Goal: Task Accomplishment & Management: Use online tool/utility

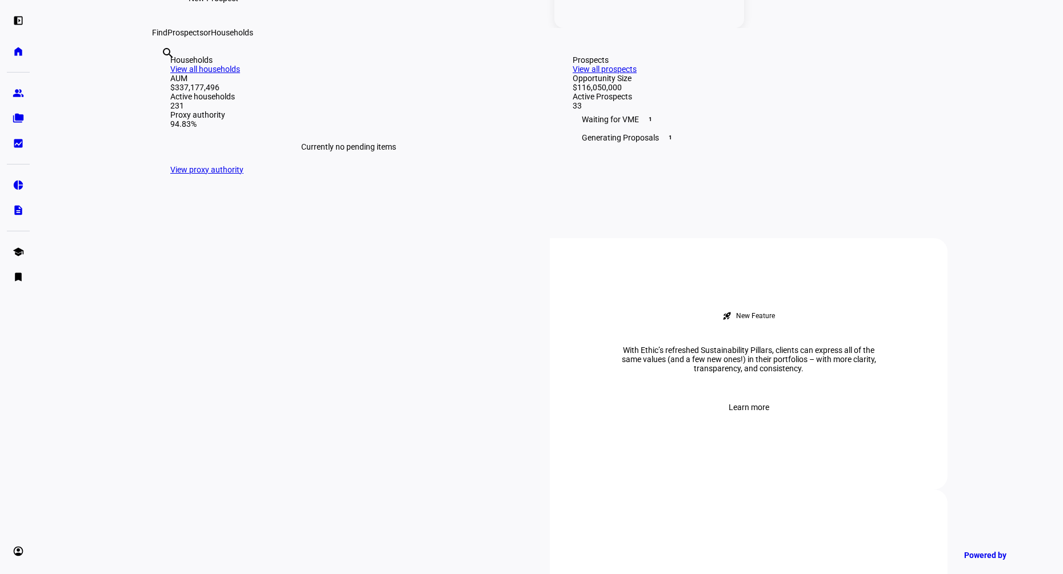
scroll to position [250, 0]
click at [22, 91] on eth-mat-symbol "group" at bounding box center [18, 92] width 11 height 11
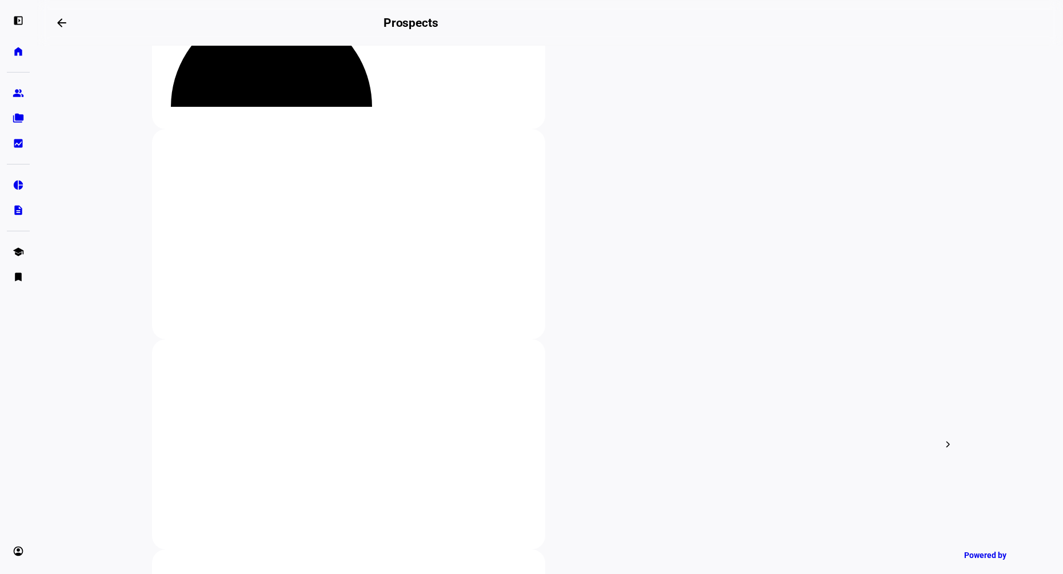
scroll to position [172, 0]
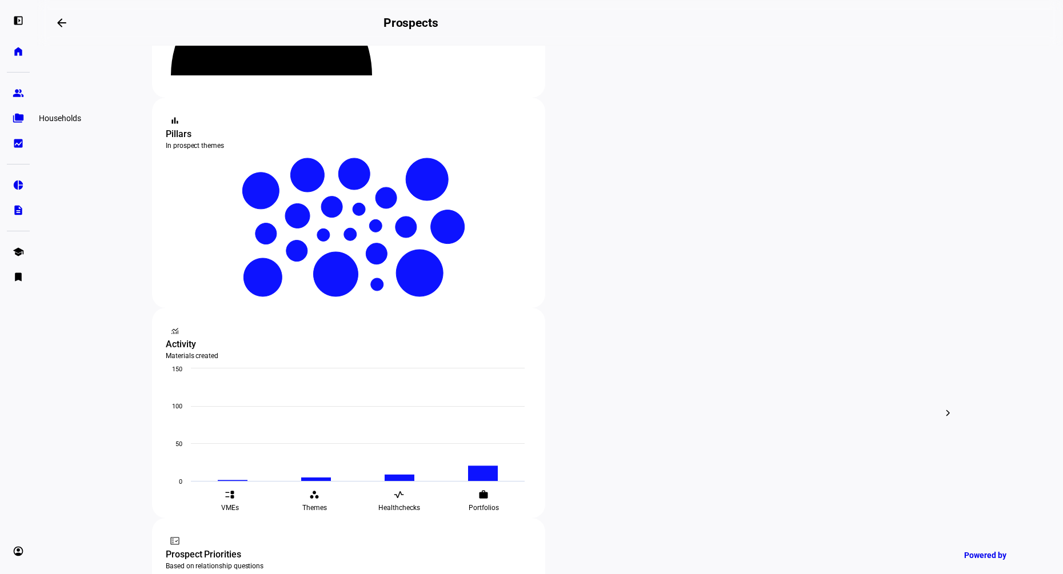
type input "rock"
click at [18, 117] on eth-mat-symbol "folder_copy" at bounding box center [18, 118] width 11 height 11
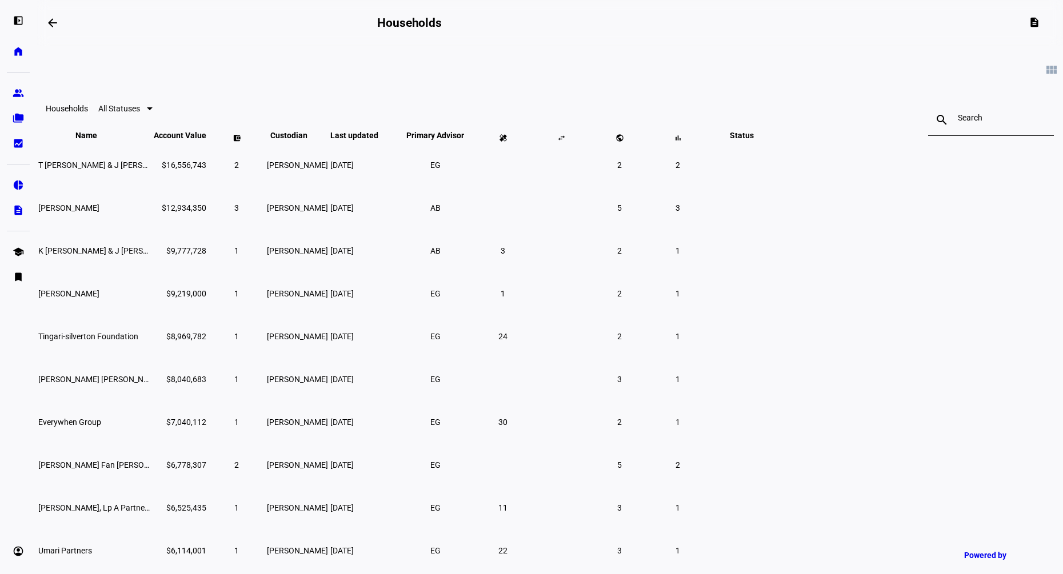
click at [928, 120] on mat-icon "search" at bounding box center [941, 120] width 27 height 14
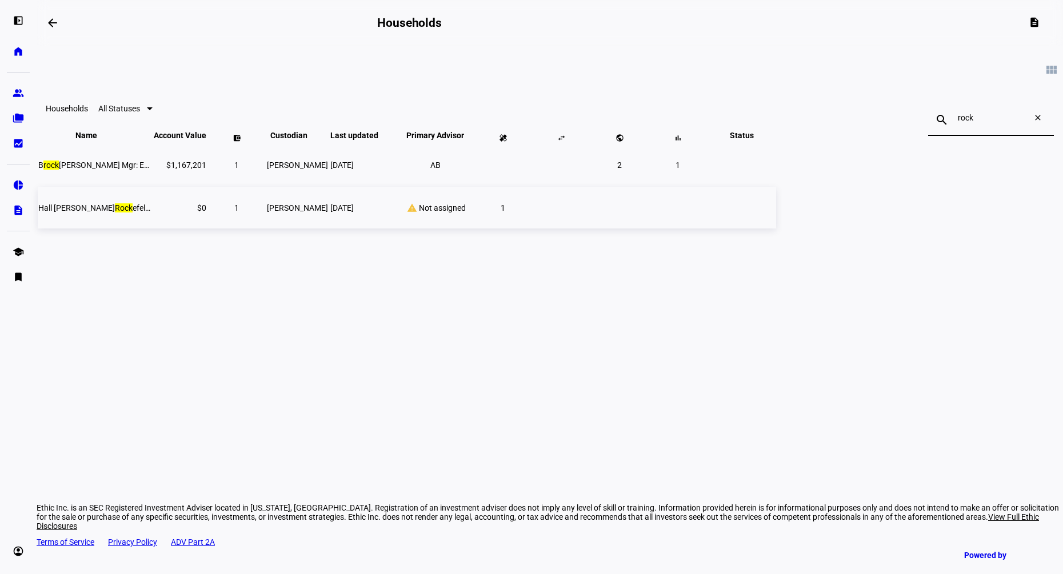
type input "rock"
click at [152, 229] on td "Hall [PERSON_NAME] Rock efeller" at bounding box center [95, 208] width 114 height 42
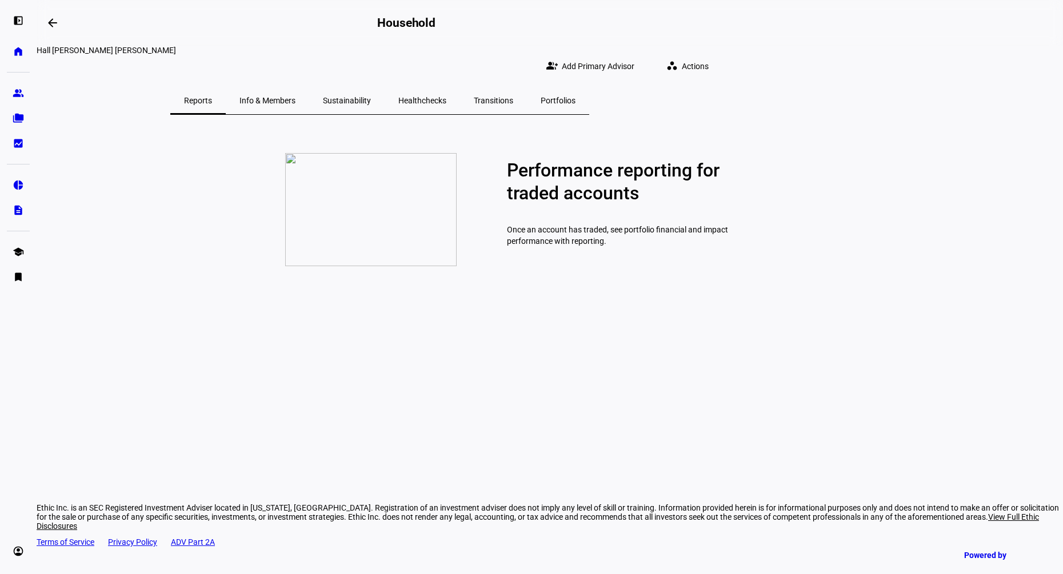
click at [446, 97] on span "Healthchecks" at bounding box center [422, 101] width 48 height 8
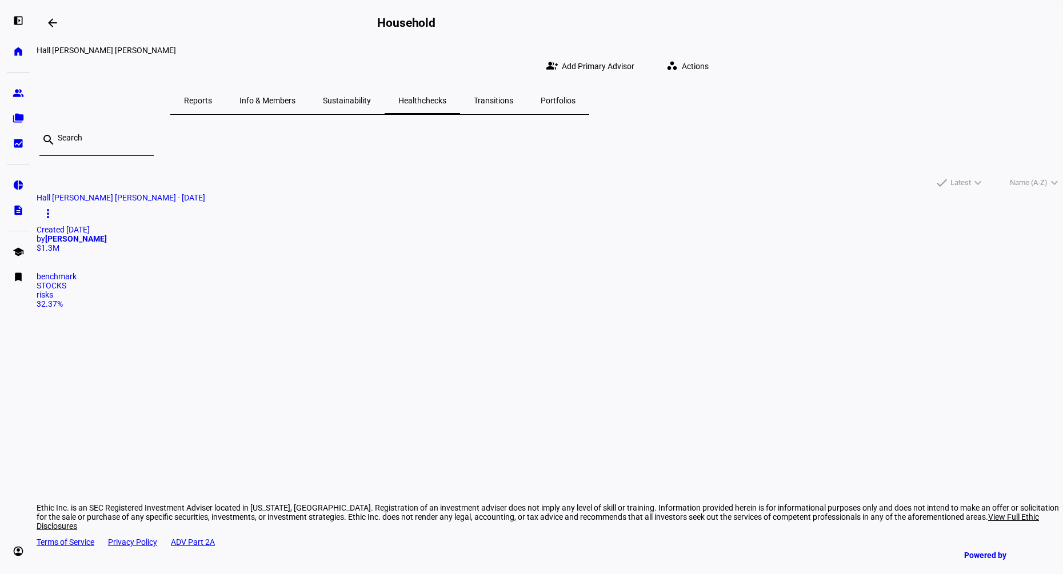
click at [722, 62] on span at bounding box center [689, 66] width 65 height 23
click at [790, 90] on button "healing = Create Healthcheck" at bounding box center [827, 86] width 108 height 27
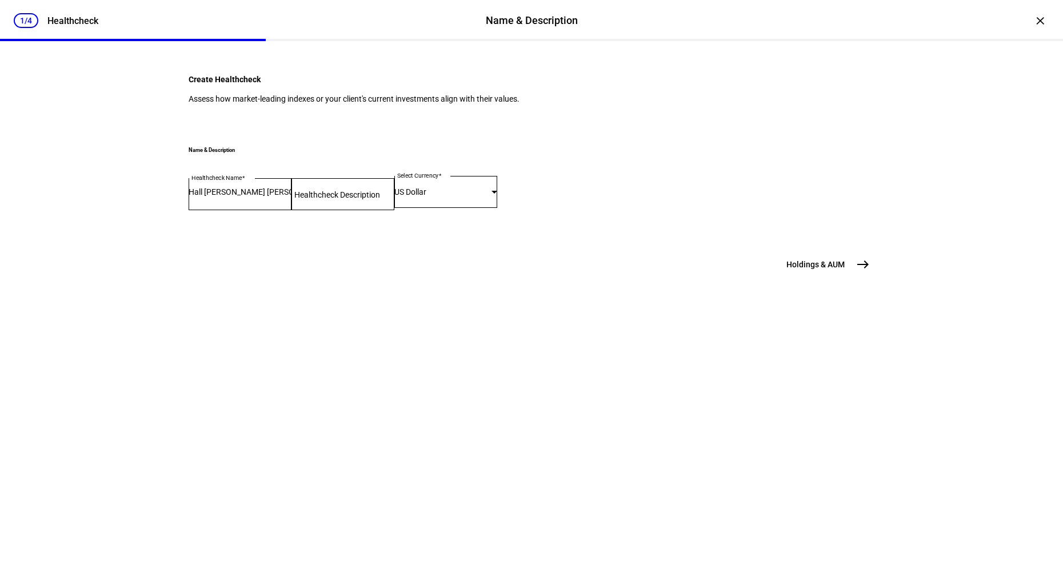
click at [299, 199] on mat-label "Healthcheck Description" at bounding box center [337, 194] width 86 height 9
click at [299, 197] on input "Healthcheck Description" at bounding box center [342, 191] width 103 height 9
type input "Healthcheck"
click at [862, 271] on mat-icon "east" at bounding box center [863, 265] width 14 height 14
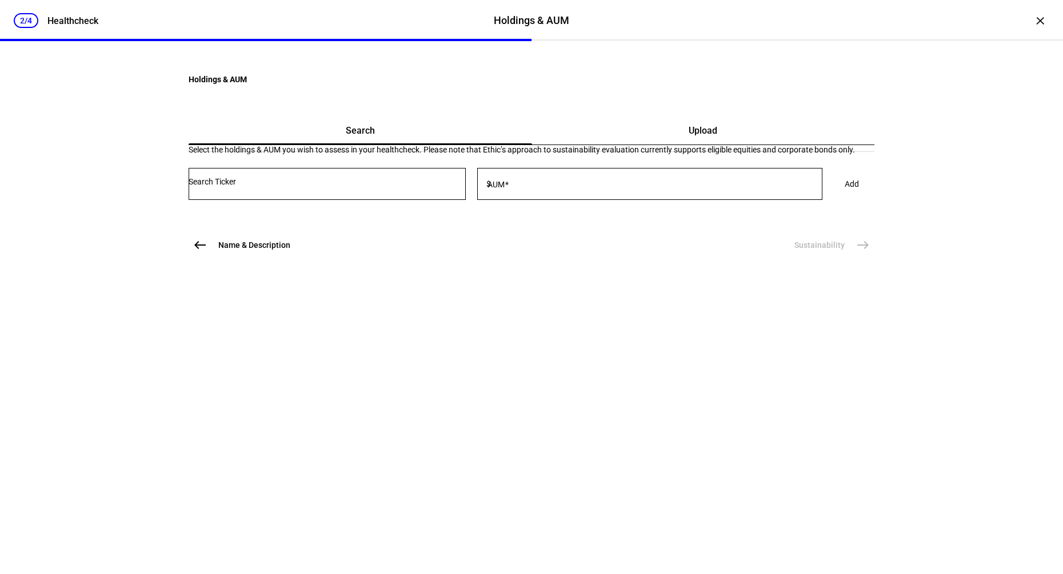
click at [689, 145] on span "Upload" at bounding box center [703, 130] width 29 height 27
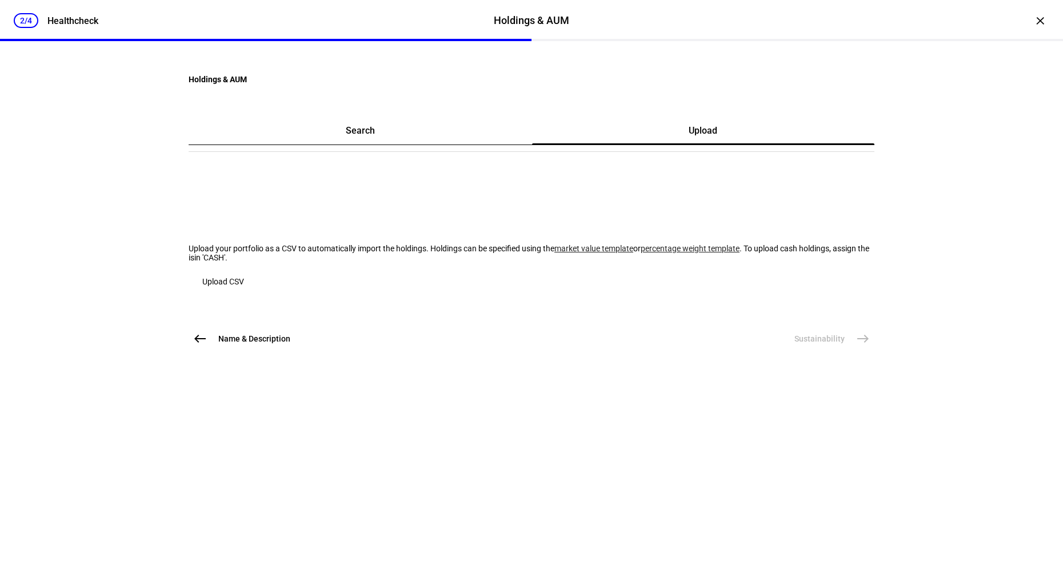
click at [554, 253] on link "market value template" at bounding box center [593, 248] width 79 height 9
click at [244, 286] on span "Upload CSV" at bounding box center [223, 281] width 42 height 9
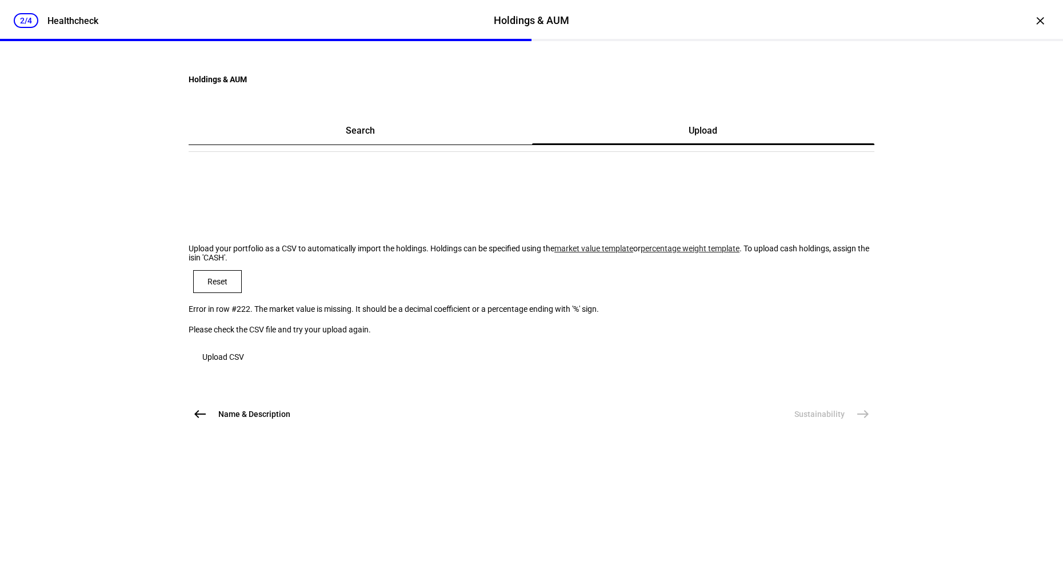
click at [258, 371] on span "button" at bounding box center [223, 356] width 69 height 27
click at [227, 286] on span "Reset" at bounding box center [217, 281] width 20 height 9
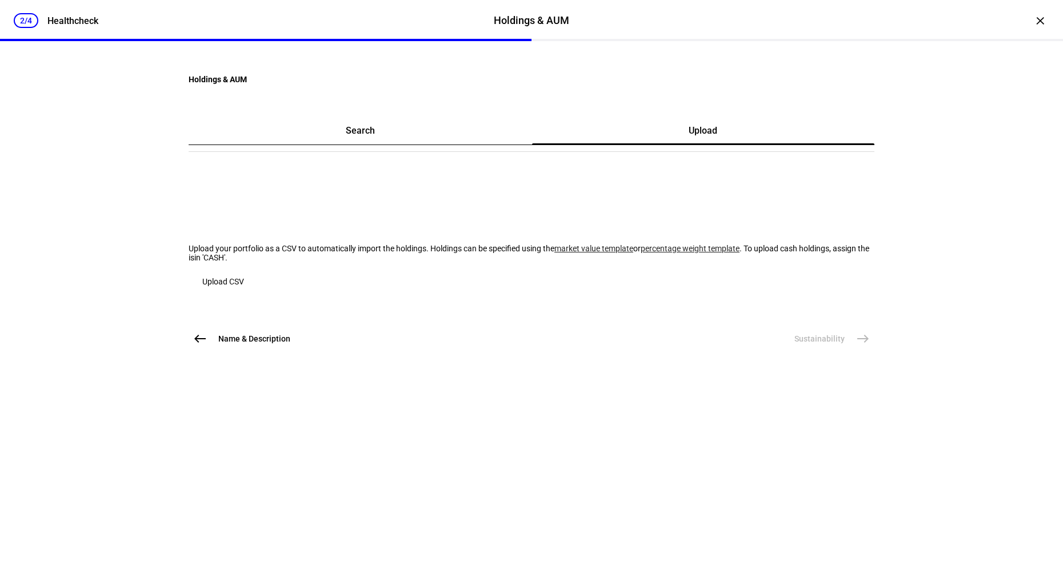
click at [244, 286] on span "Upload CSV" at bounding box center [223, 281] width 42 height 9
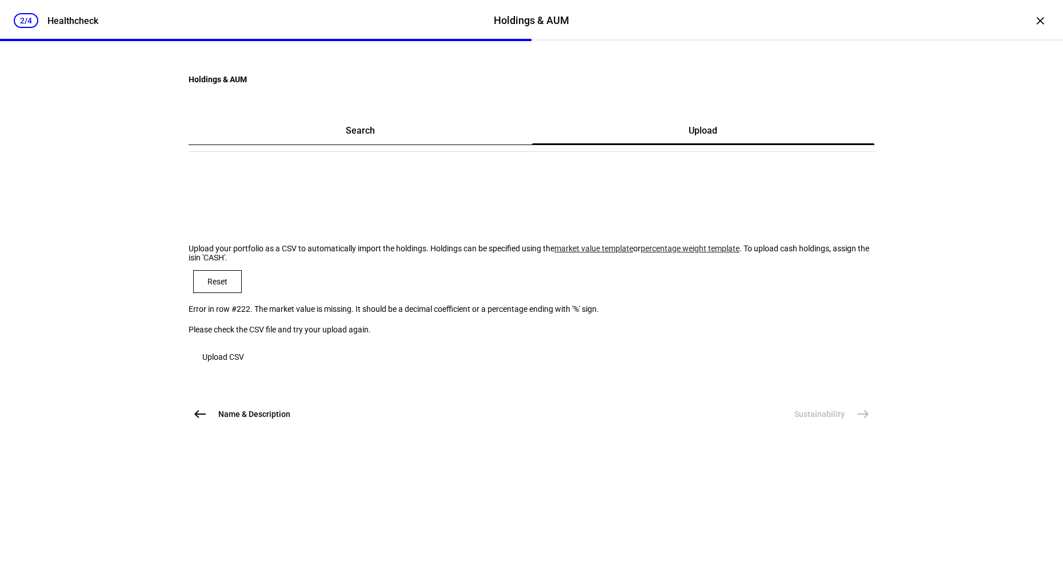
click at [227, 286] on span "Reset" at bounding box center [217, 281] width 20 height 9
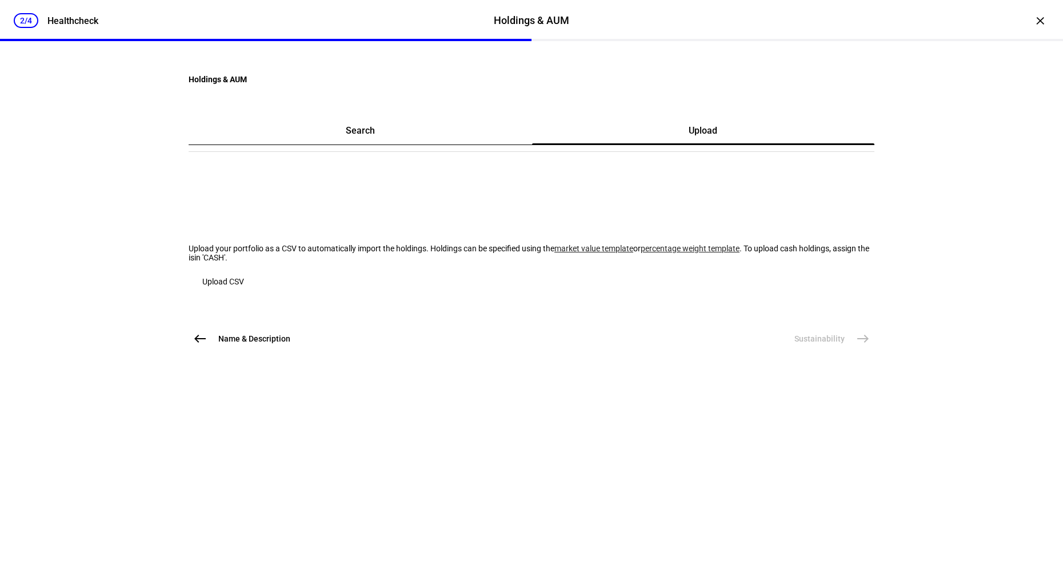
click at [244, 286] on span "Upload CSV" at bounding box center [223, 281] width 42 height 9
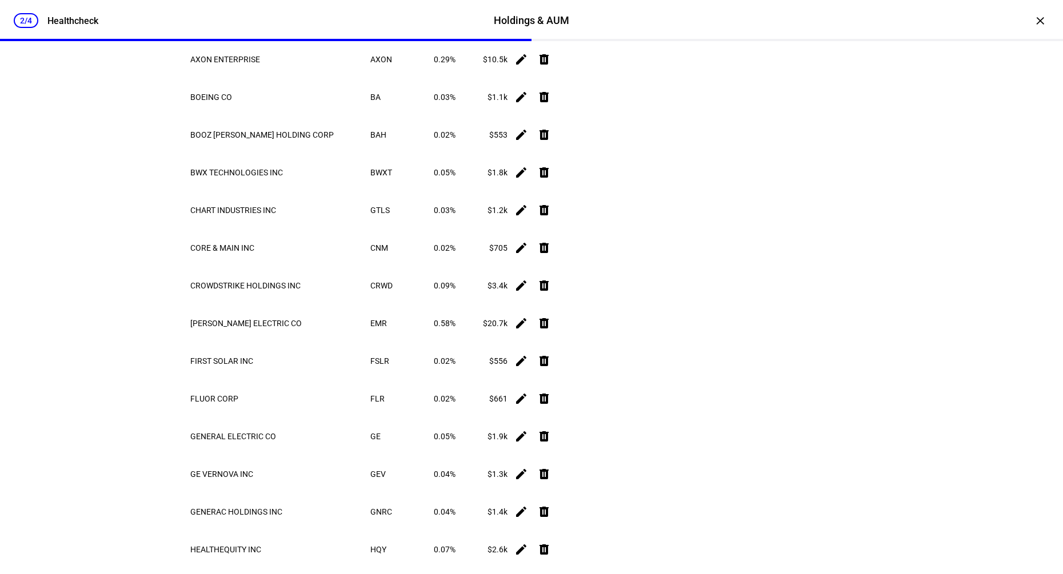
scroll to position [10352, 0]
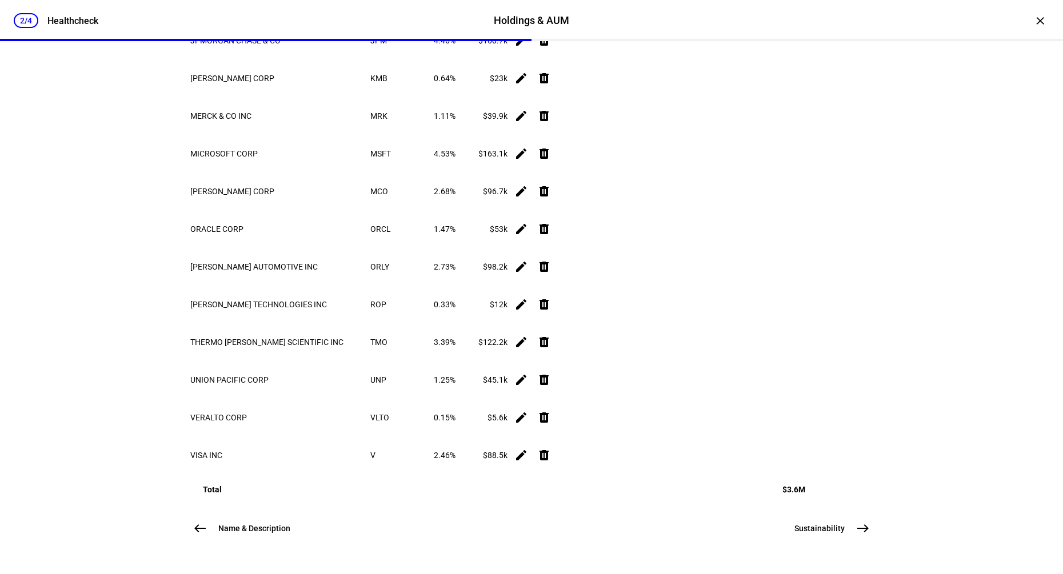
click at [852, 530] on span "east" at bounding box center [863, 528] width 23 height 23
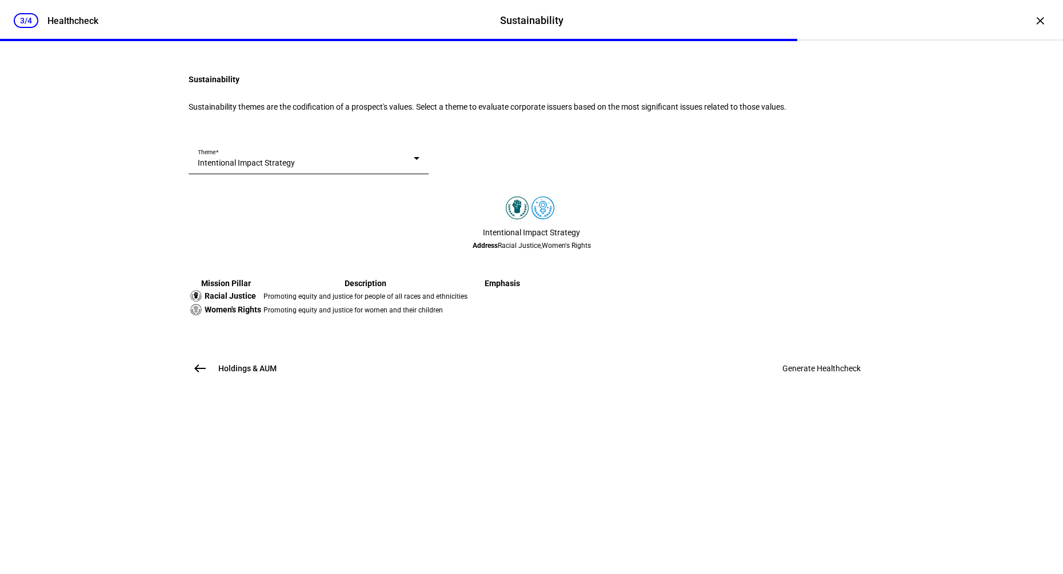
click at [414, 167] on div "Intentional Impact Strategy" at bounding box center [306, 162] width 216 height 9
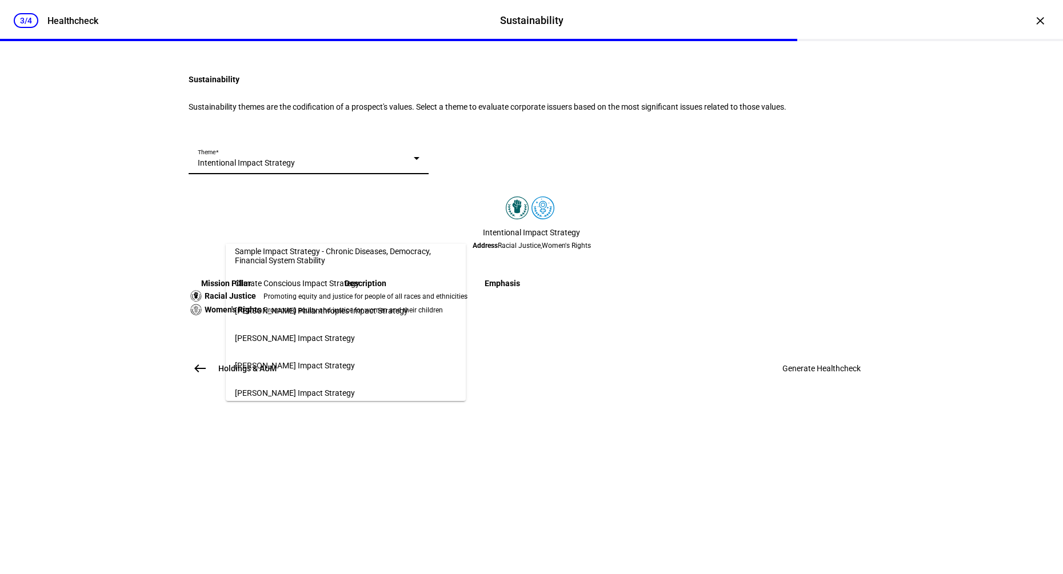
scroll to position [733, 0]
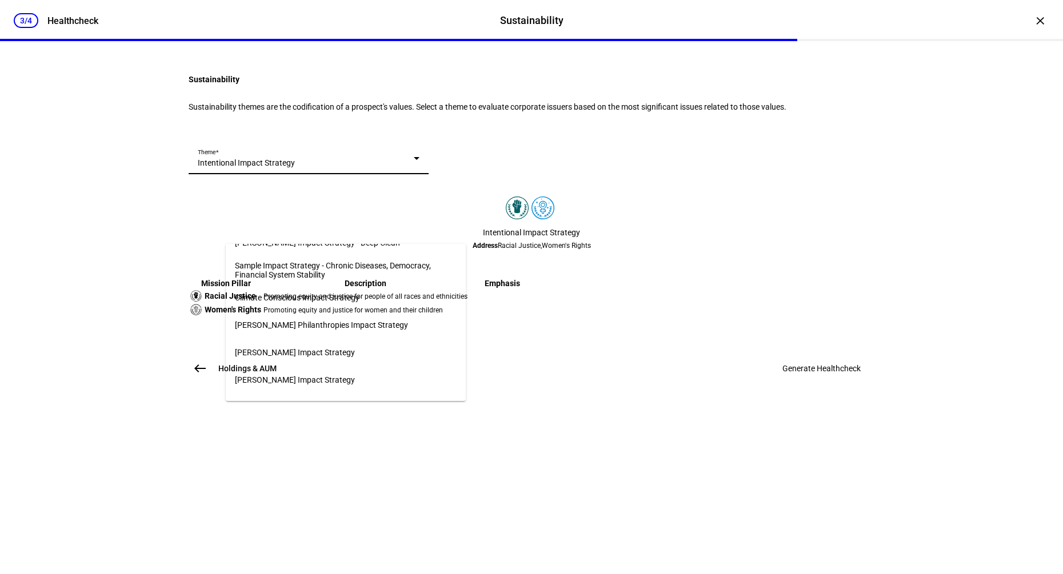
click at [386, 291] on mat-option "Climate Conscious Impact Strategy" at bounding box center [346, 297] width 240 height 27
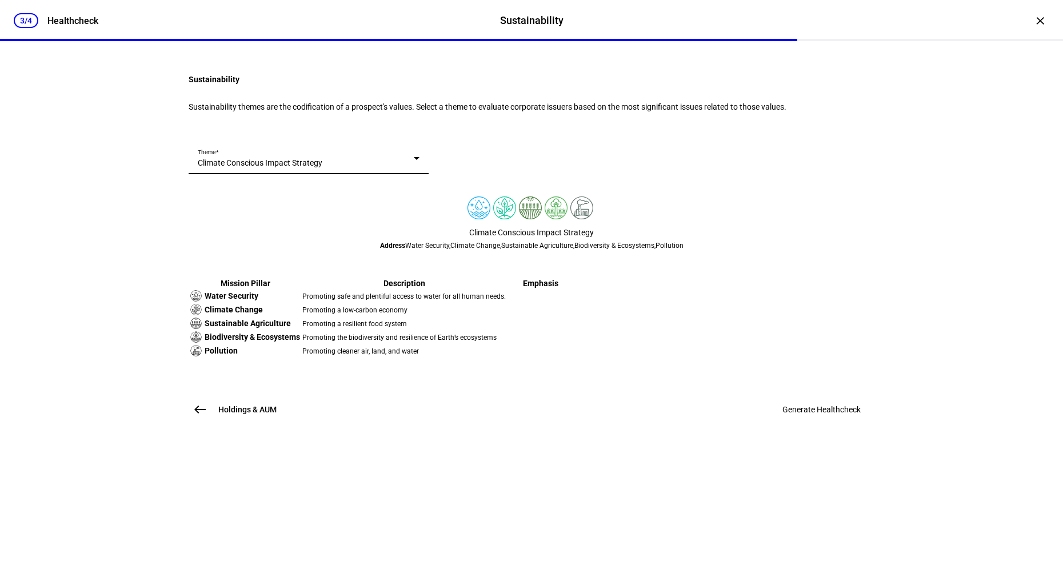
click at [648, 180] on mat-card "Theme Climate Conscious Impact Strategy Climate Conscious Impact Strategy Addre…" at bounding box center [532, 258] width 686 height 233
click at [842, 424] on span at bounding box center [822, 409] width 106 height 27
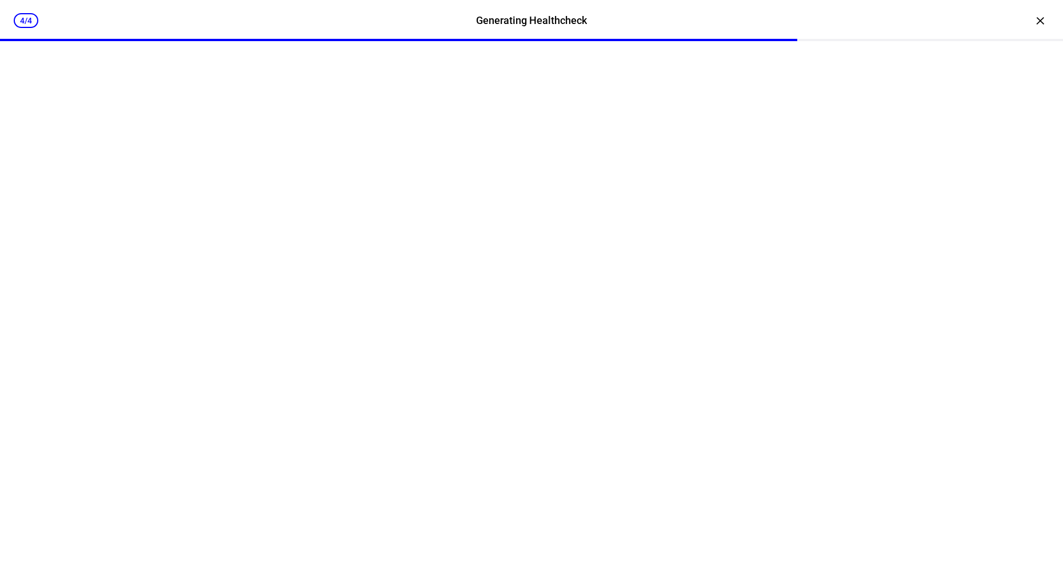
scroll to position [0, 0]
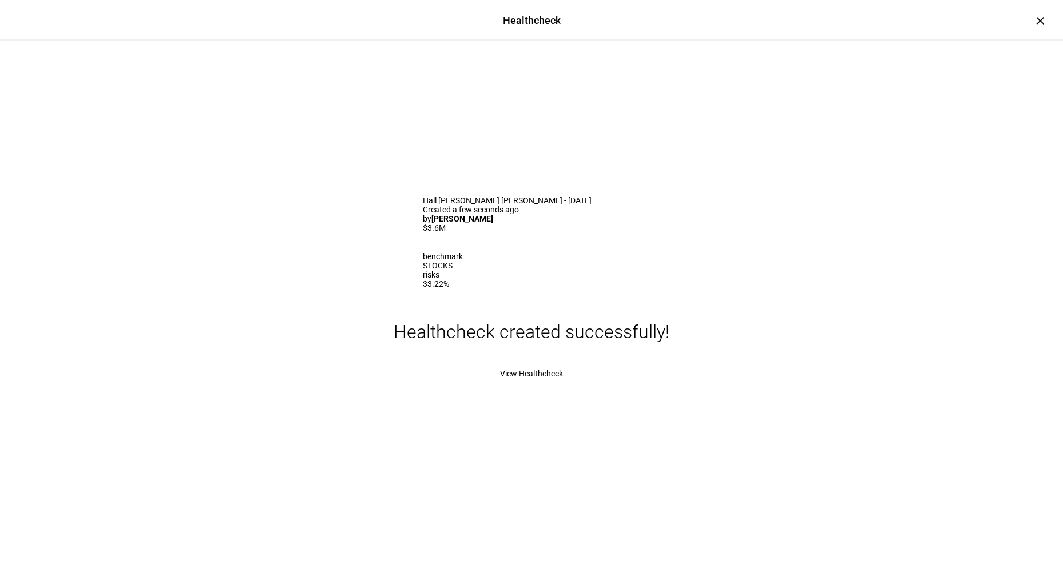
click at [509, 378] on span "View Healthcheck" at bounding box center [531, 373] width 63 height 9
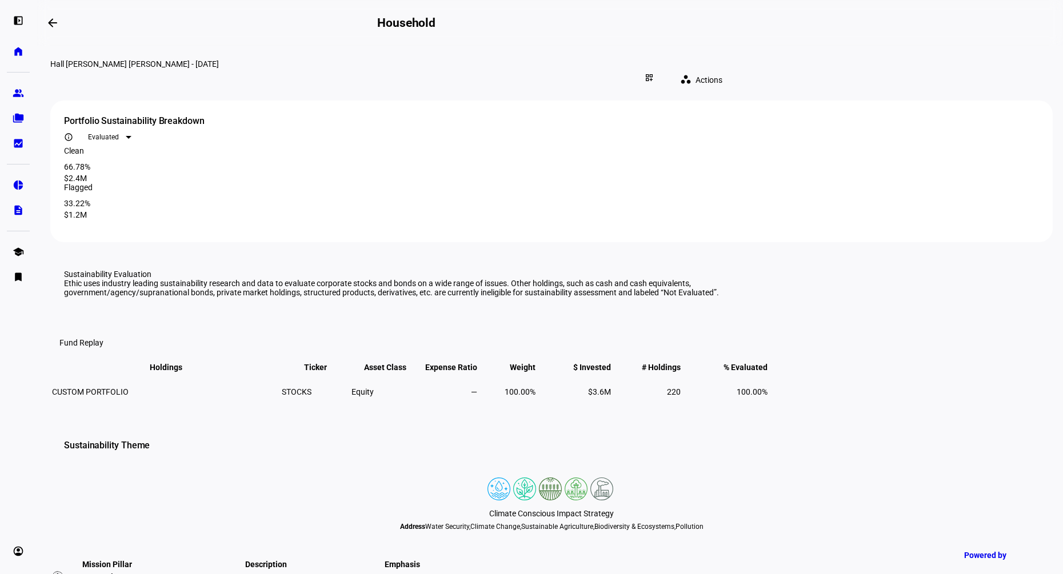
click at [722, 72] on span "Actions" at bounding box center [709, 80] width 27 height 23
click at [830, 96] on span "Download CSV" at bounding box center [845, 100] width 53 height 9
